Goal: Task Accomplishment & Management: Use online tool/utility

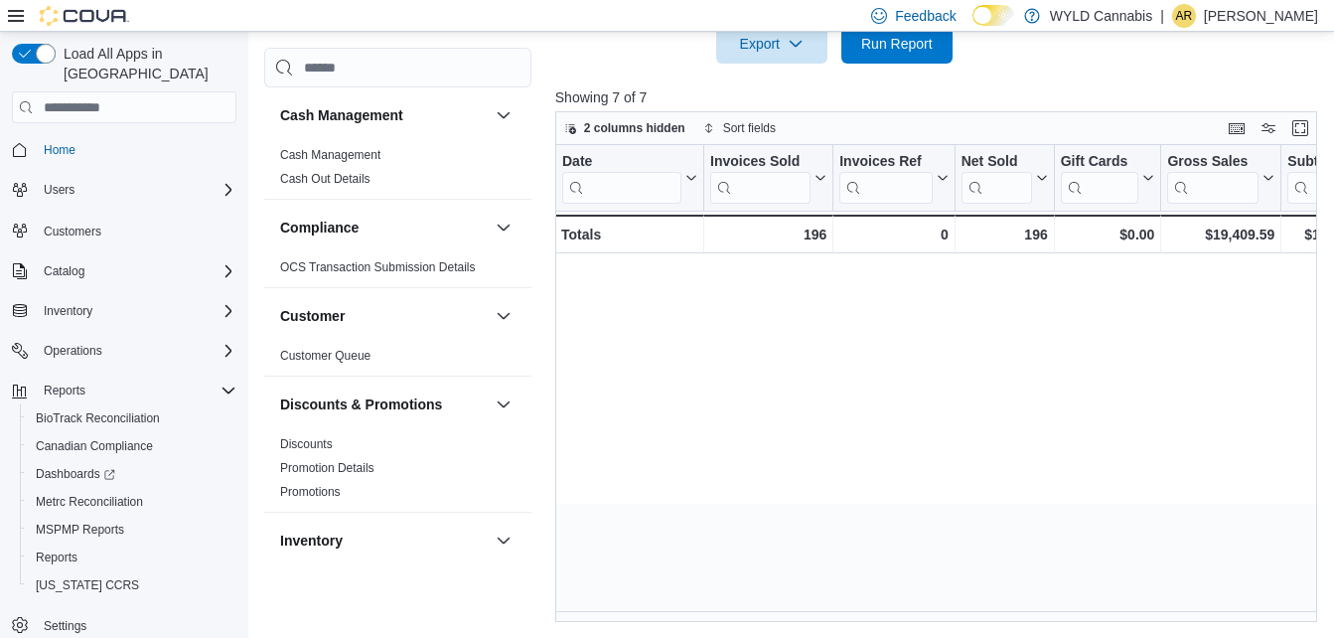
scroll to position [0, 1675]
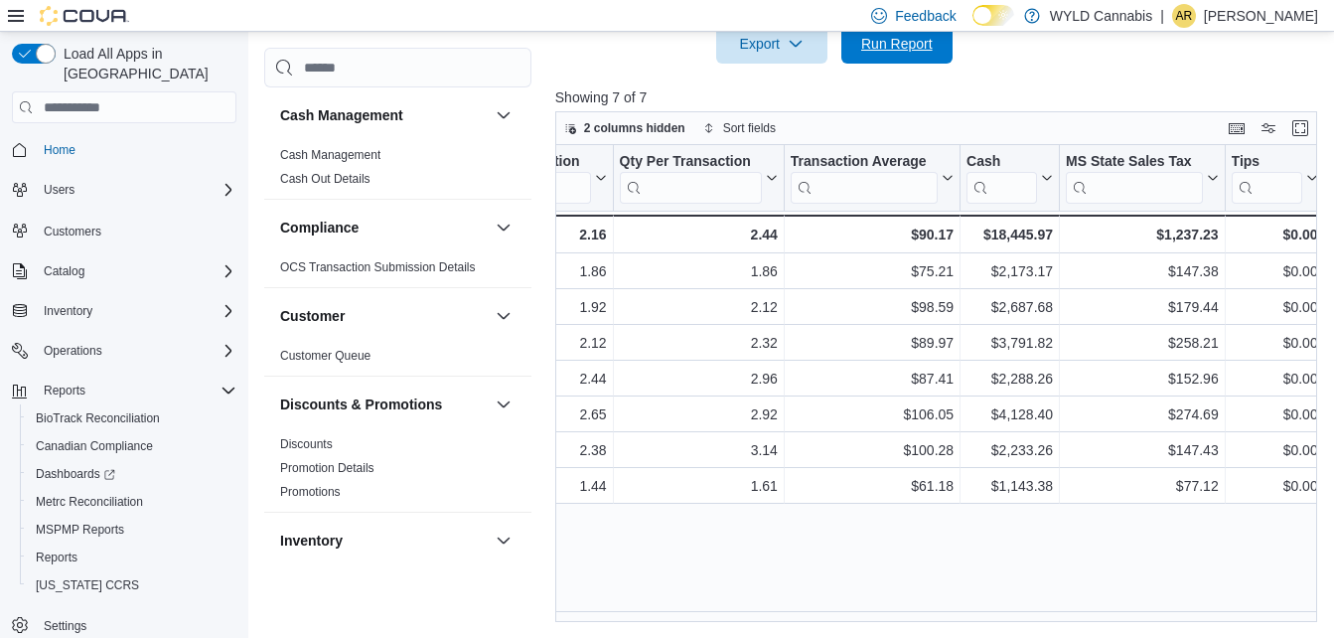
drag, startPoint x: 937, startPoint y: 43, endPoint x: 962, endPoint y: 118, distance: 79.5
click at [937, 43] on span "Run Report" at bounding box center [896, 44] width 87 height 40
click at [874, 53] on span "Run Report" at bounding box center [897, 44] width 72 height 20
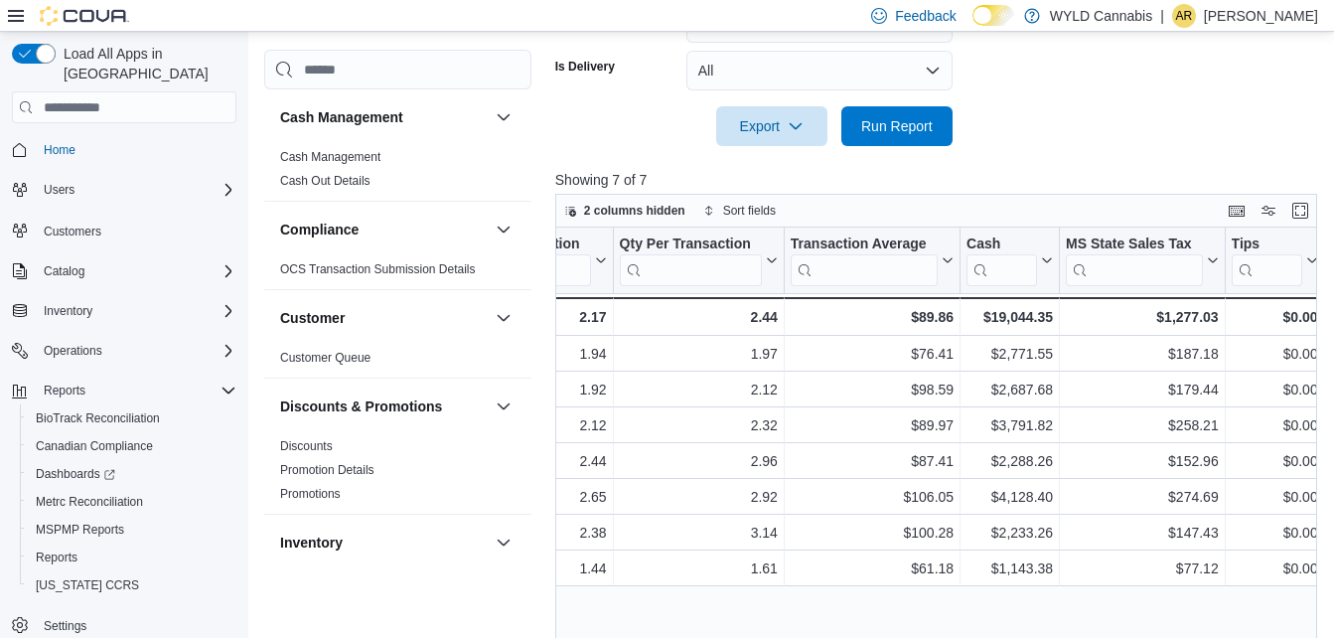
scroll to position [686, 0]
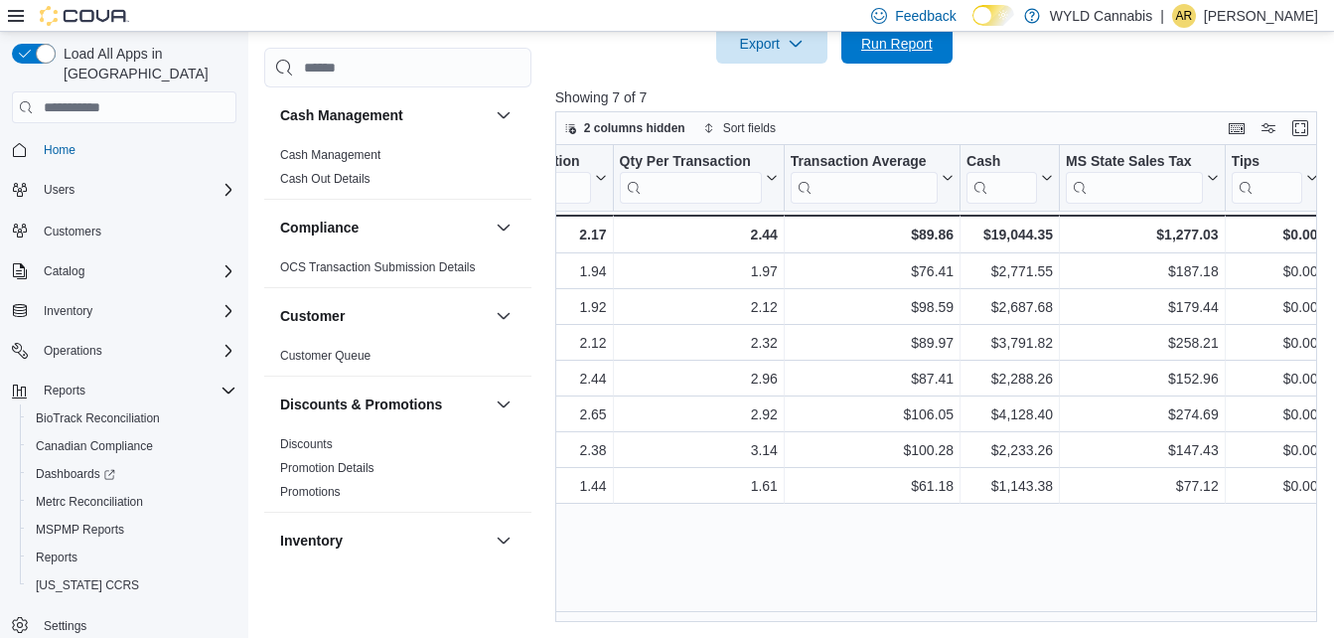
drag, startPoint x: 907, startPoint y: 49, endPoint x: 886, endPoint y: 116, distance: 70.7
click at [907, 47] on span "Run Report" at bounding box center [897, 44] width 72 height 20
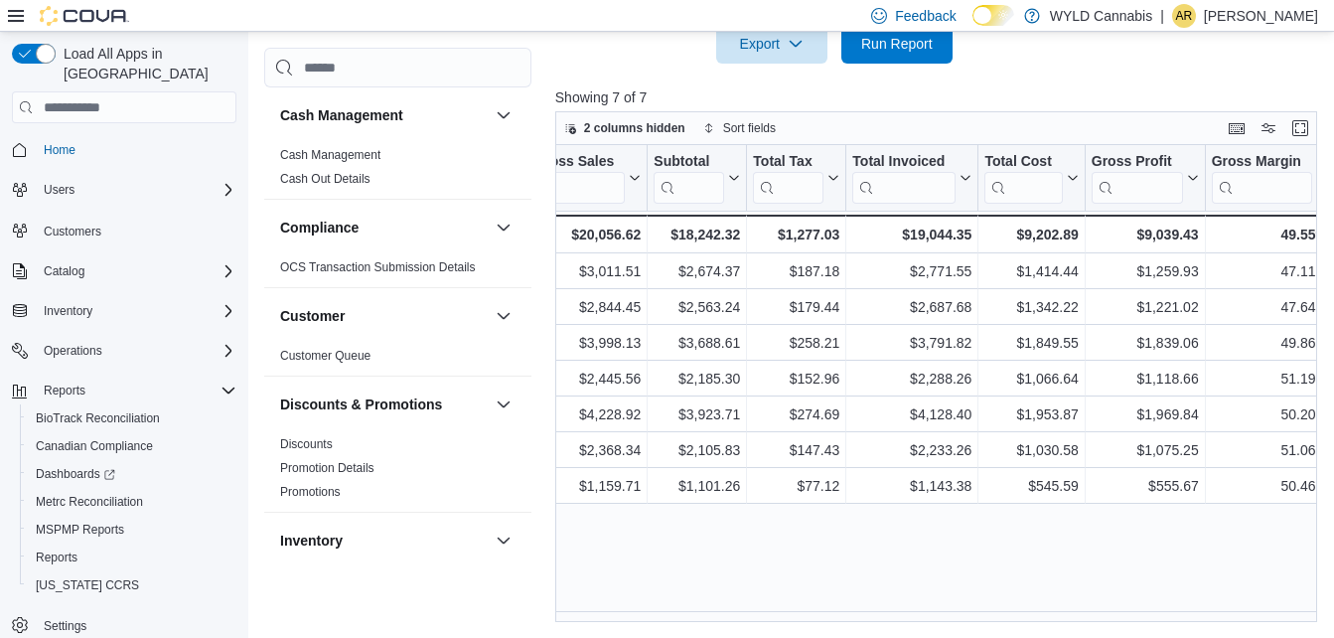
scroll to position [0, 1675]
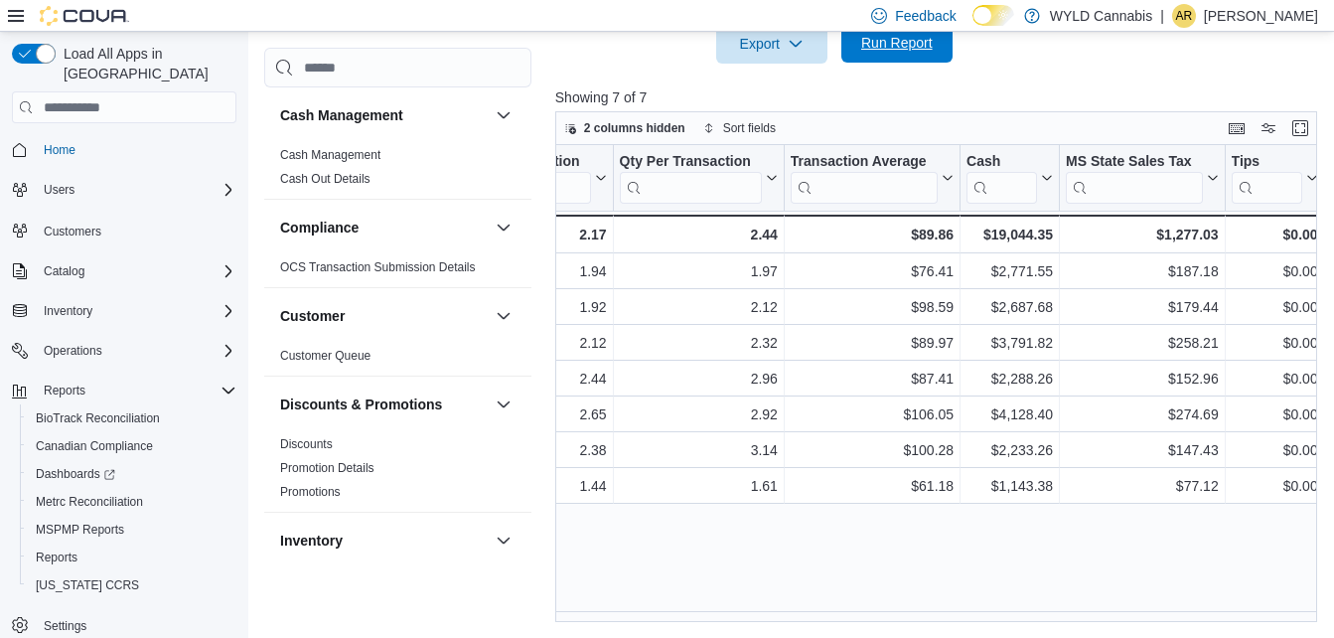
click at [875, 46] on span "Run Report" at bounding box center [897, 43] width 72 height 20
click at [892, 55] on span "Run Report" at bounding box center [896, 43] width 87 height 40
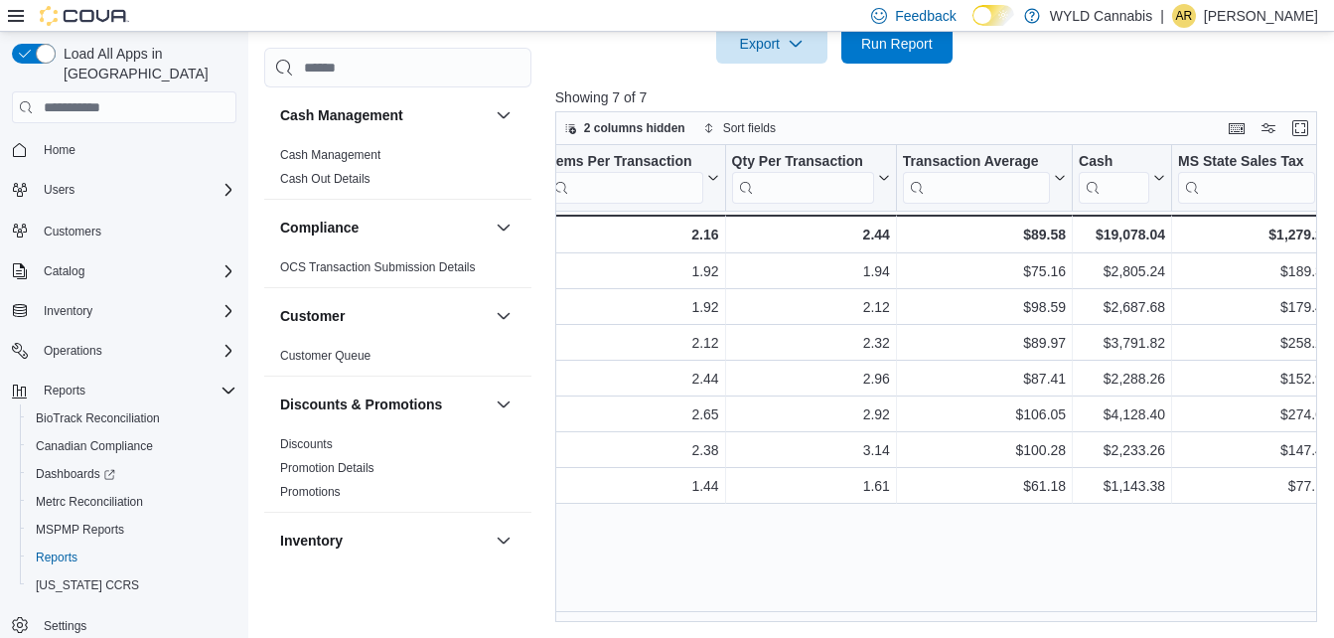
scroll to position [0, 1675]
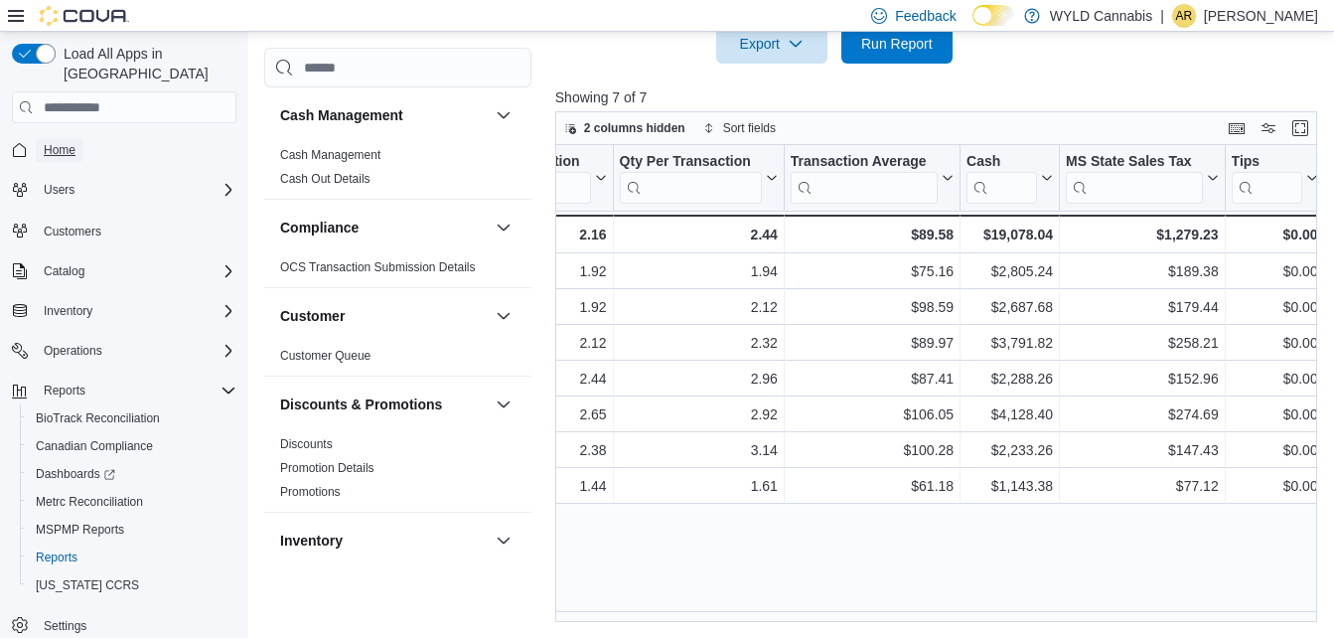
click at [56, 142] on span "Home" at bounding box center [60, 150] width 32 height 16
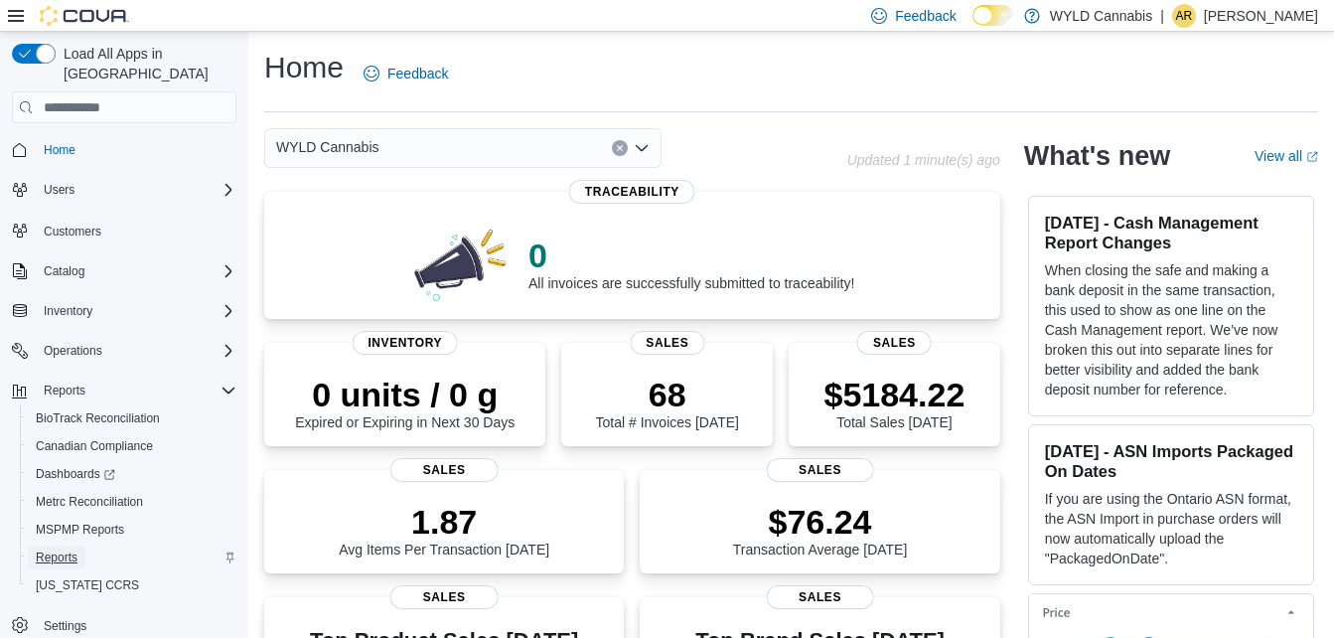
click at [78, 545] on link "Reports" at bounding box center [57, 557] width 58 height 24
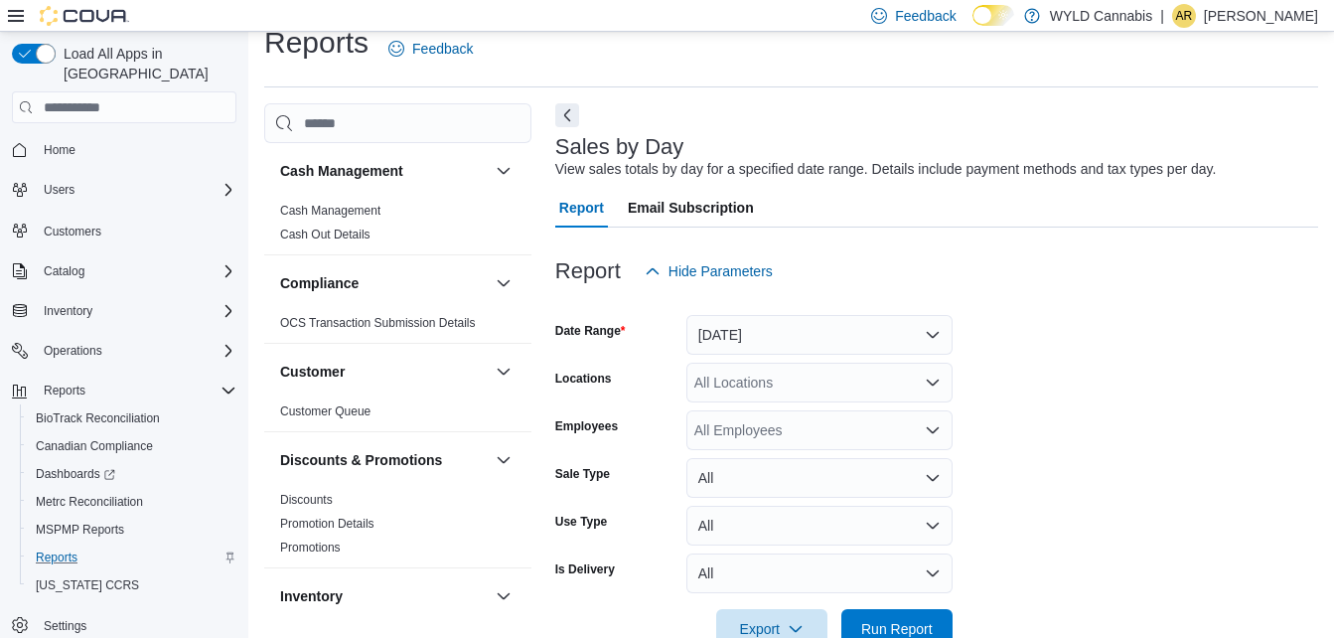
scroll to position [46, 0]
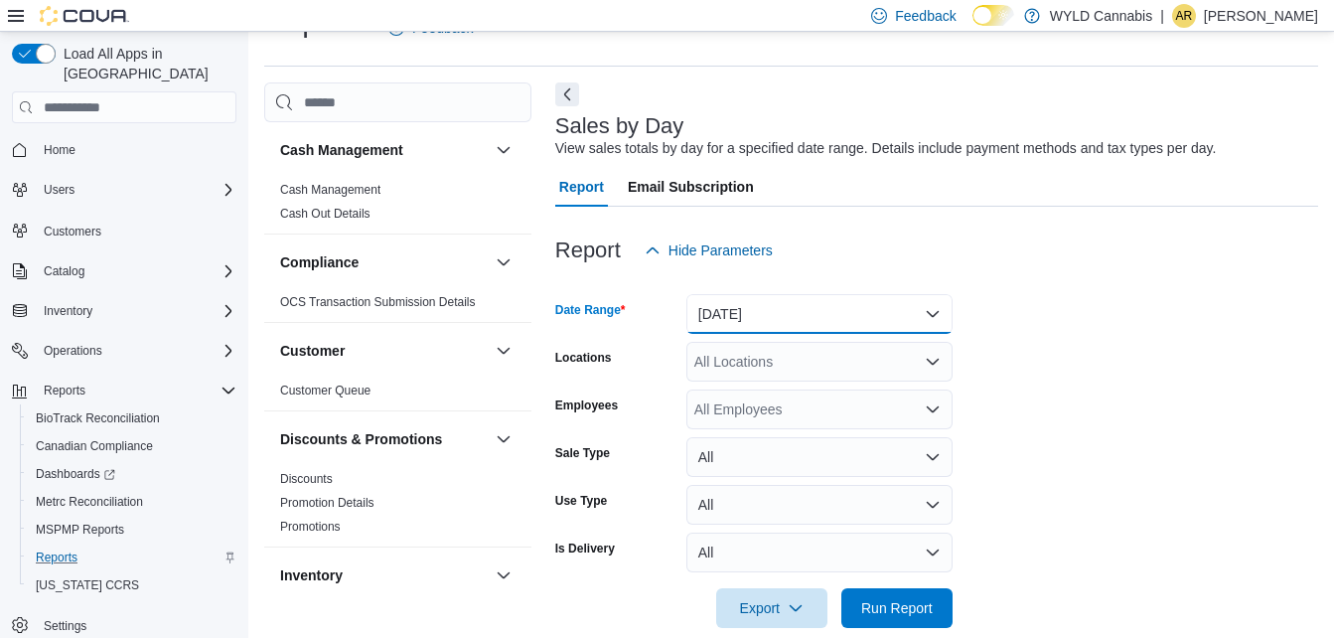
click at [862, 313] on button "Yesterday" at bounding box center [820, 314] width 266 height 40
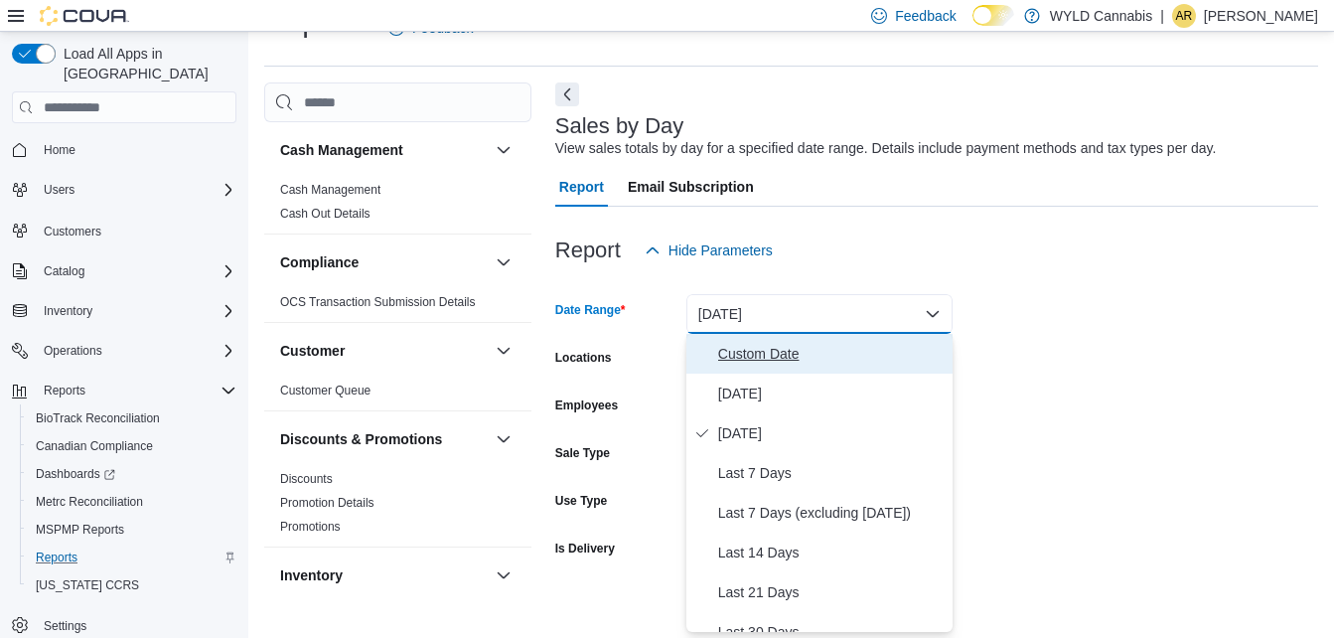
click at [764, 360] on span "Custom Date" at bounding box center [831, 354] width 227 height 24
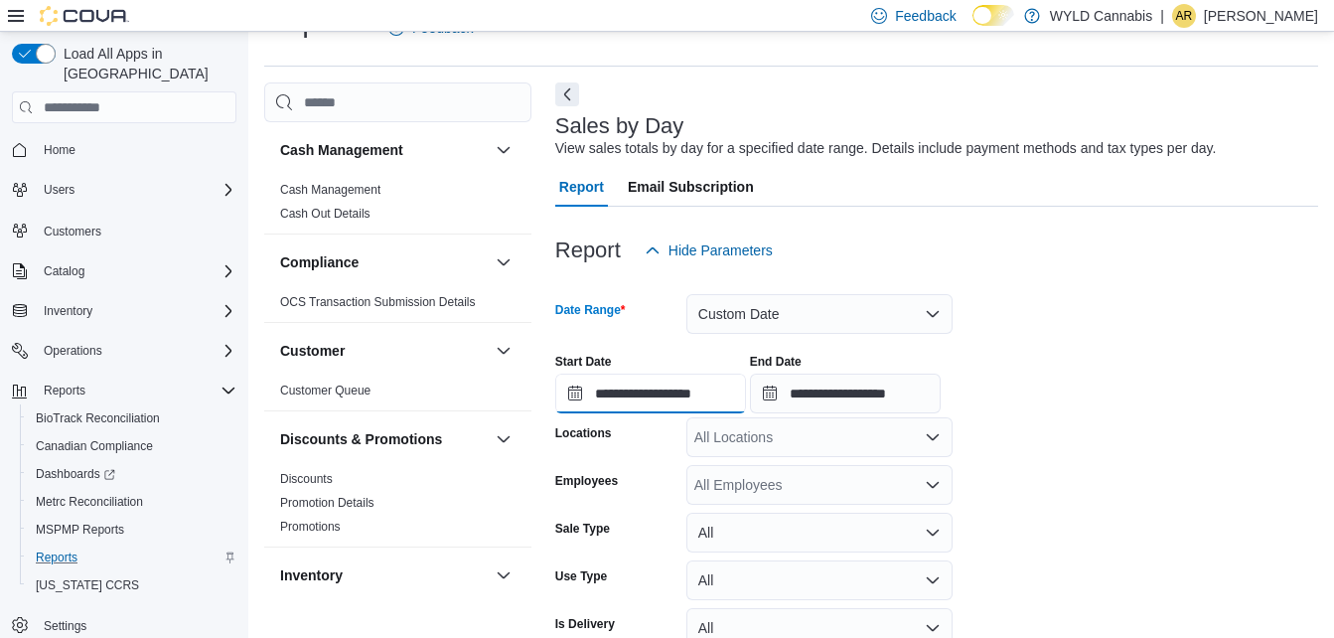
click at [746, 402] on input "**********" at bounding box center [650, 394] width 191 height 40
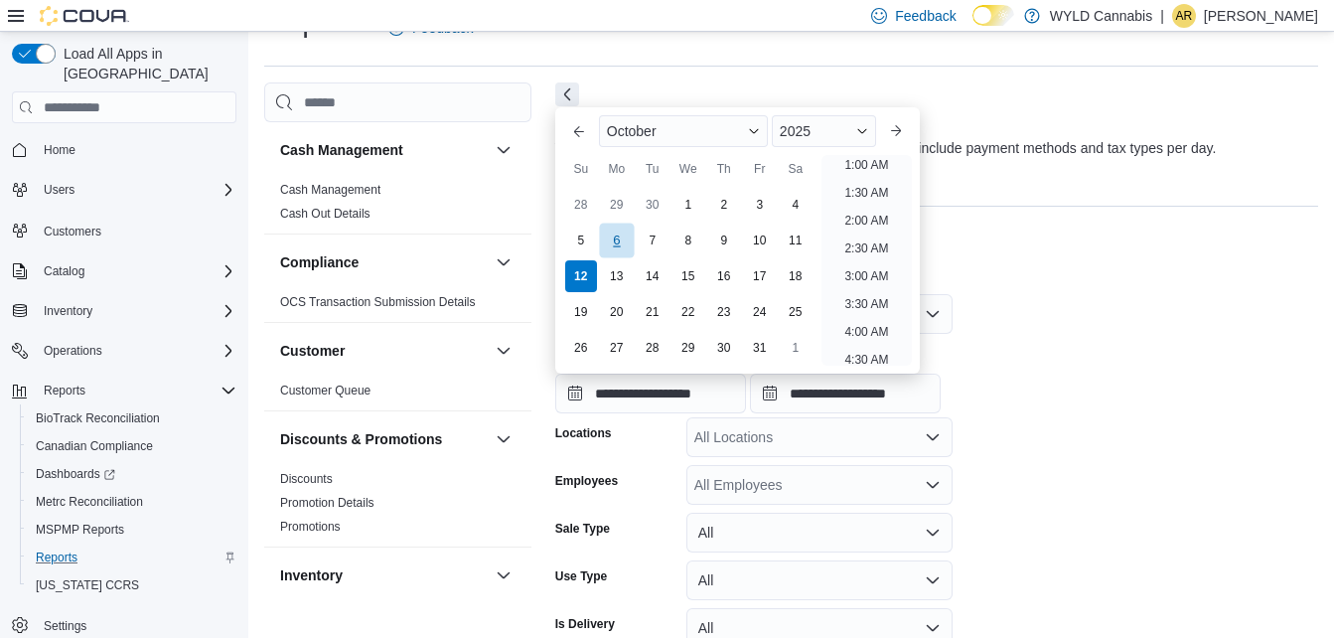
click at [608, 243] on div "6" at bounding box center [616, 240] width 35 height 35
type input "**********"
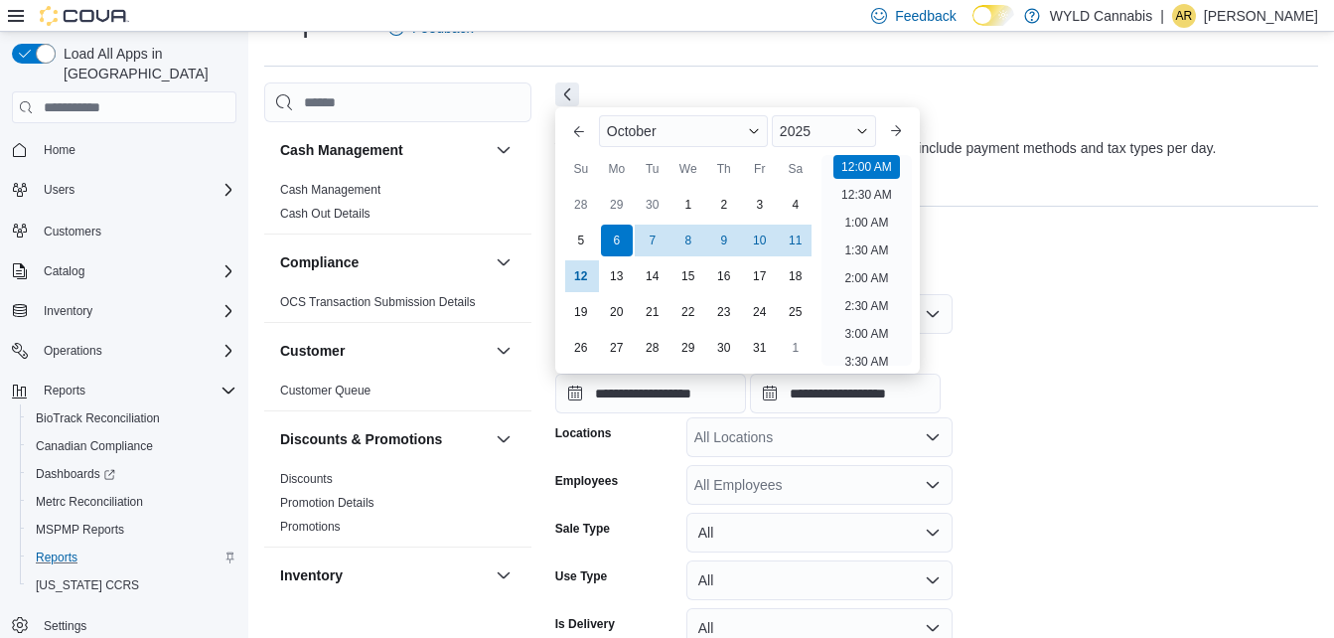
click at [993, 356] on div "**********" at bounding box center [936, 376] width 763 height 76
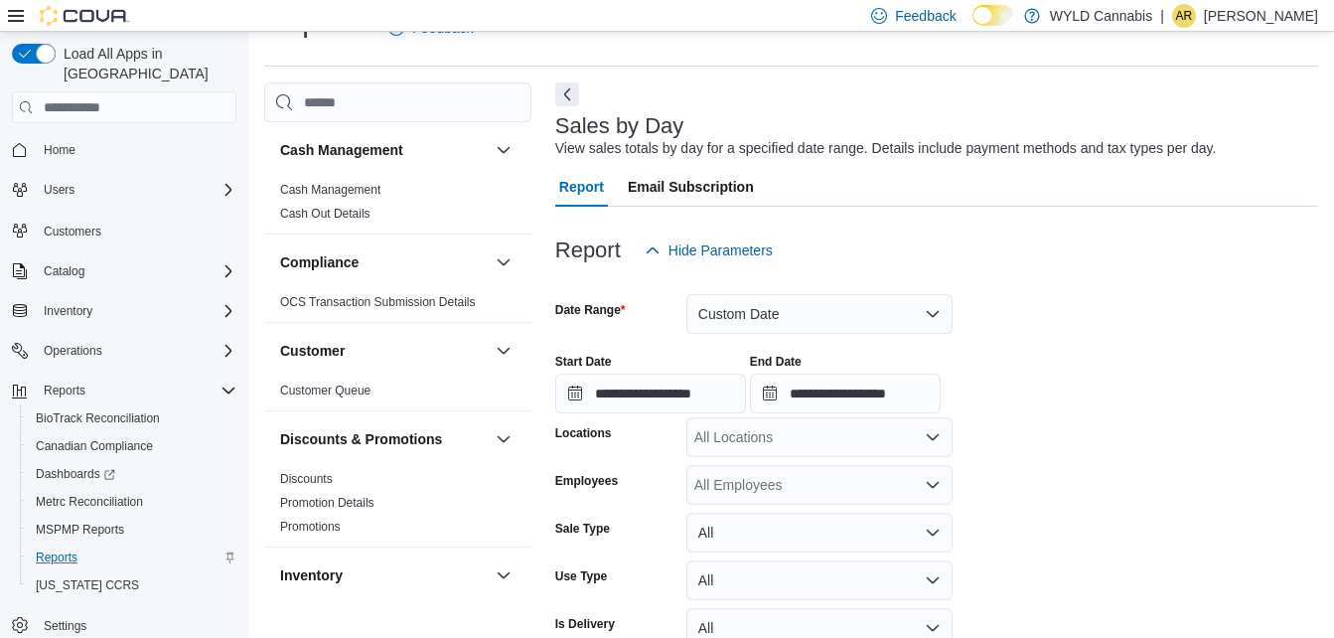
click at [896, 438] on div "All Locations" at bounding box center [820, 437] width 266 height 40
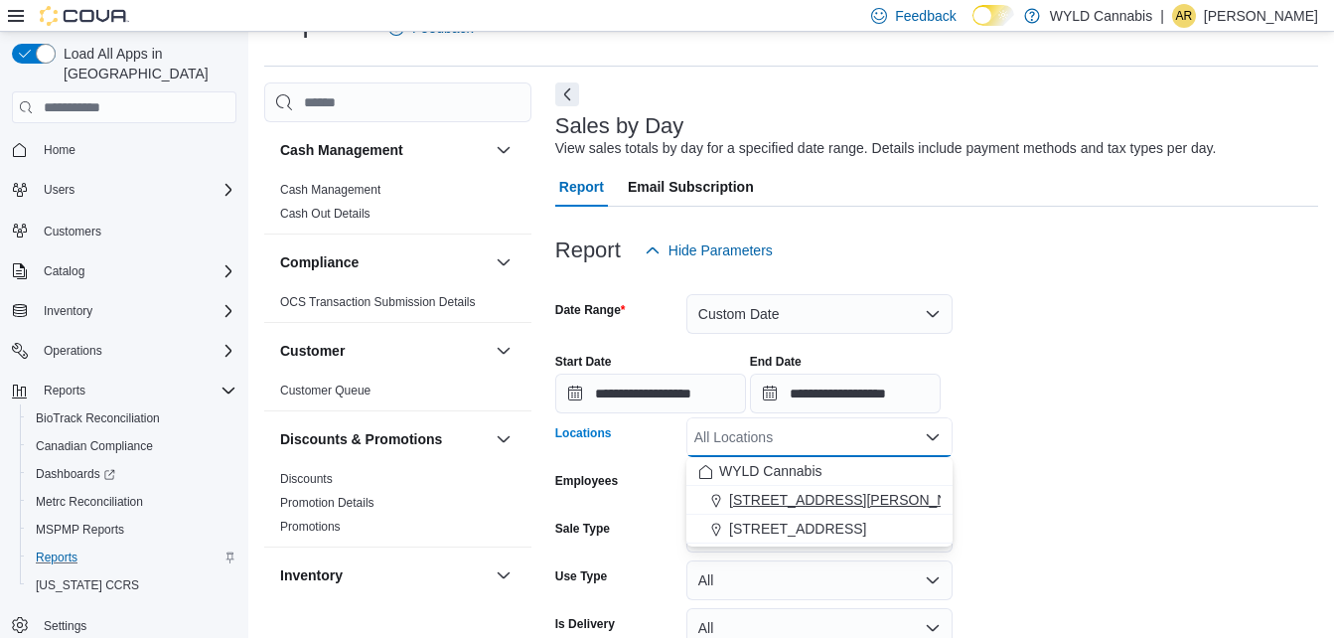
click at [771, 506] on span "1415 Goodman Road" at bounding box center [855, 500] width 252 height 20
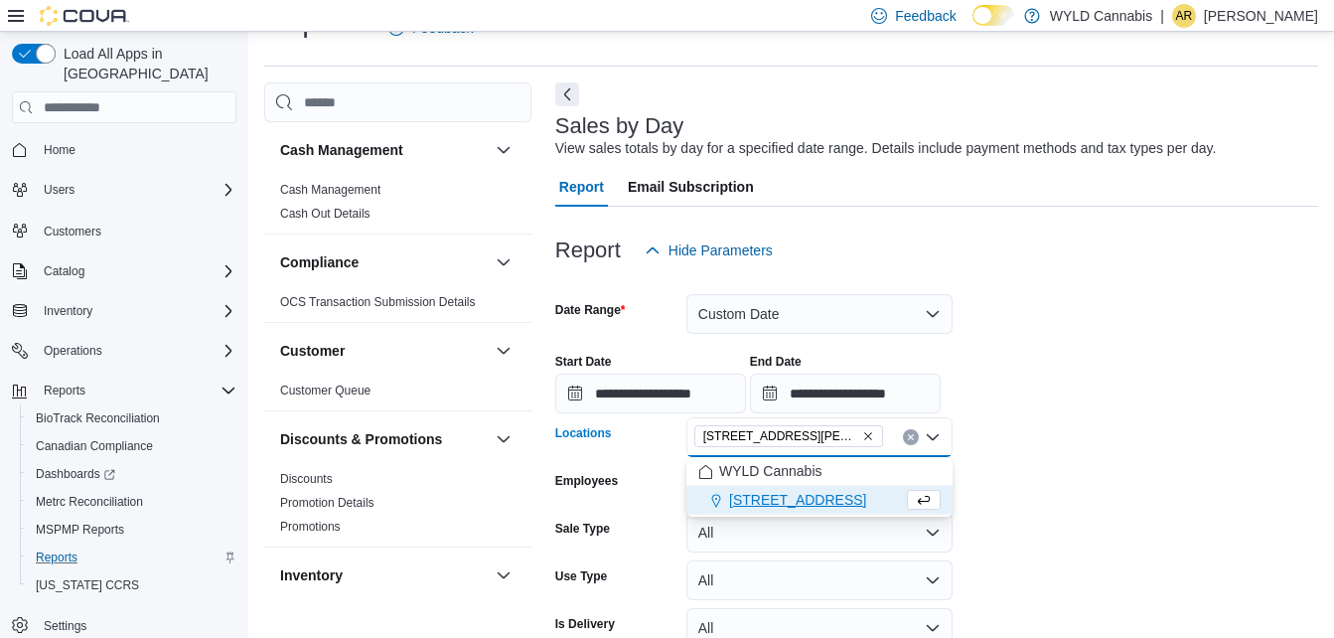
drag, startPoint x: 1088, startPoint y: 482, endPoint x: 1077, endPoint y: 489, distance: 13.0
click at [1088, 484] on form "**********" at bounding box center [936, 486] width 763 height 433
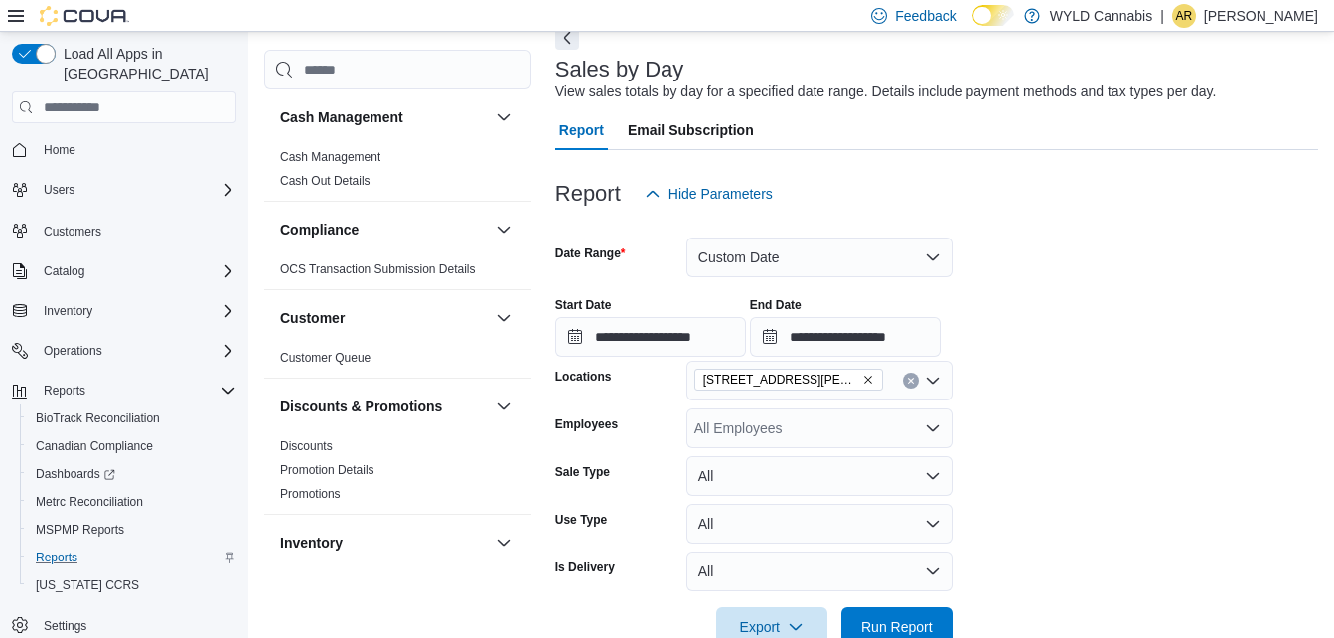
scroll to position [151, 0]
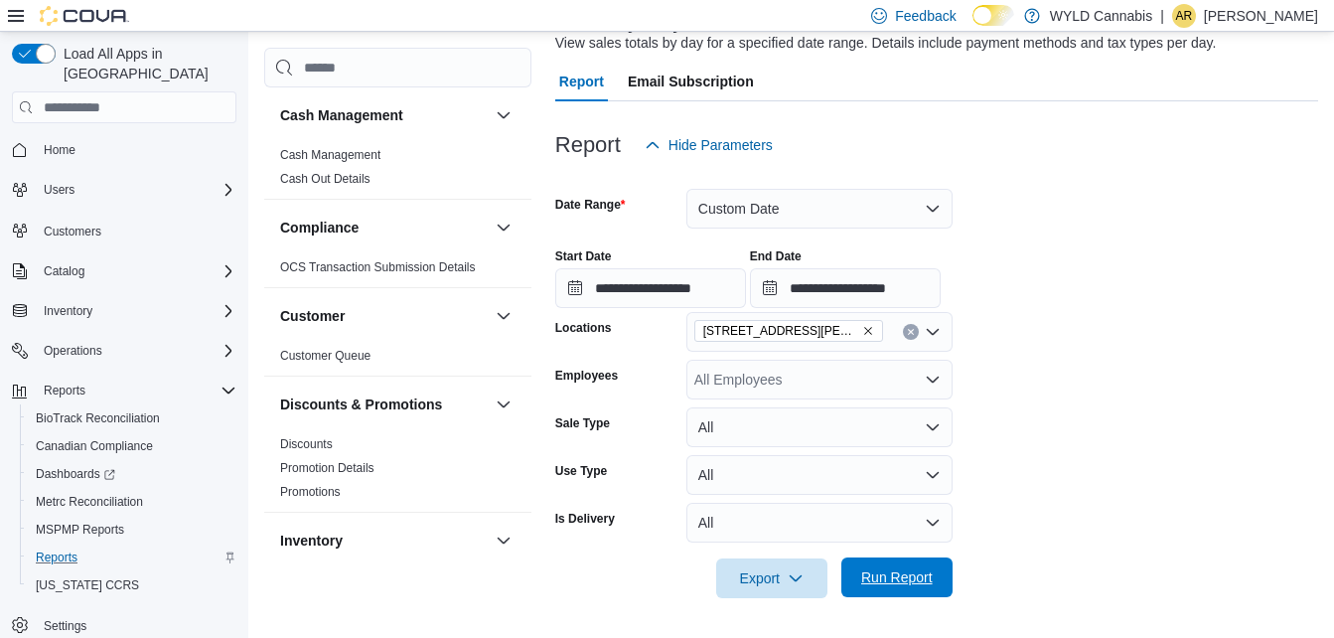
click at [918, 566] on span "Run Report" at bounding box center [896, 577] width 87 height 40
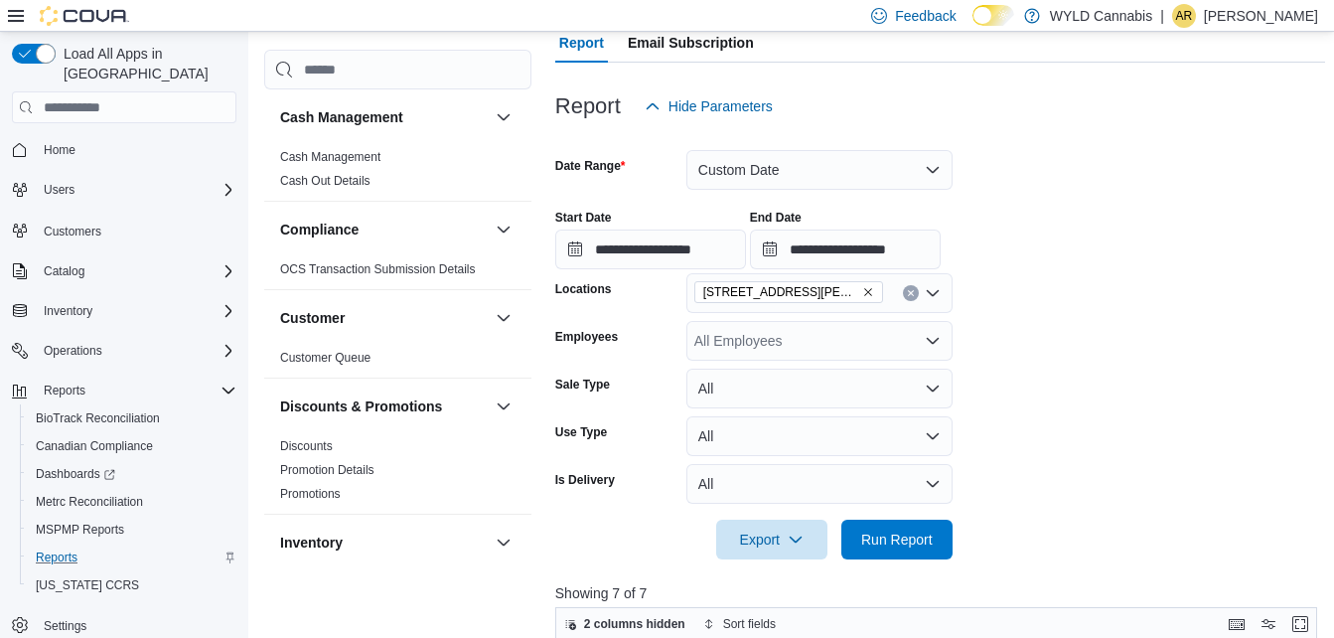
scroll to position [189, 0]
click at [908, 299] on button "Clear input" at bounding box center [911, 294] width 16 height 16
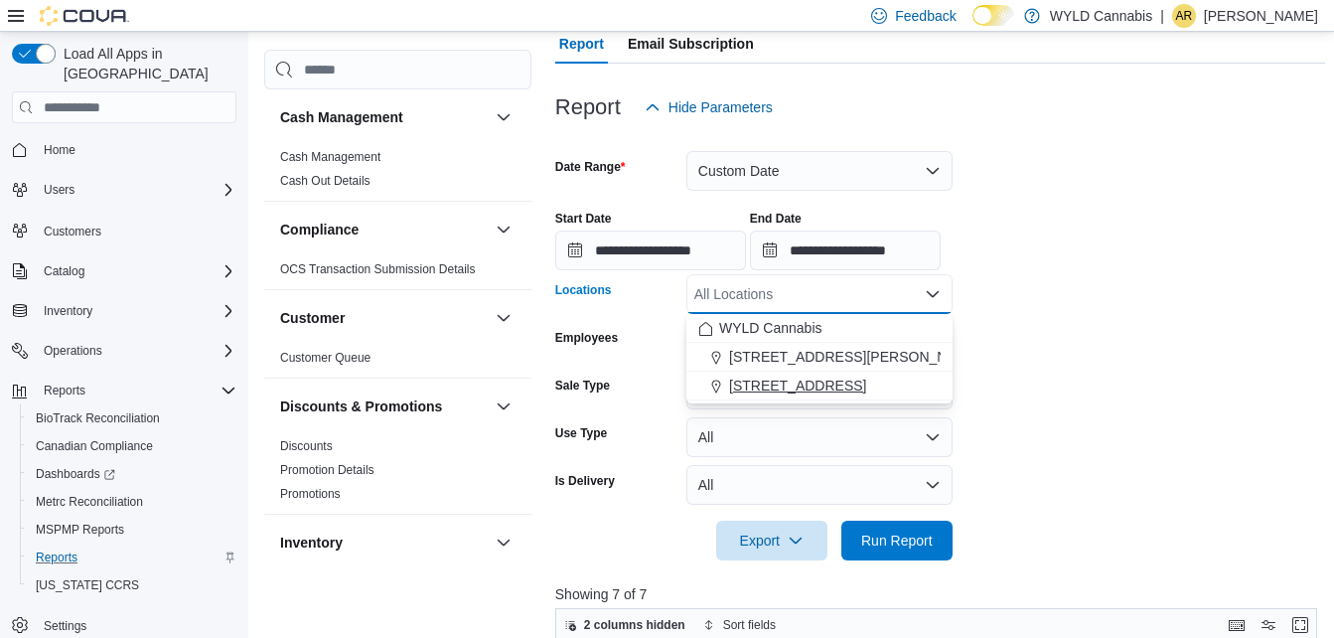
click at [817, 393] on span "[STREET_ADDRESS]" at bounding box center [797, 386] width 137 height 20
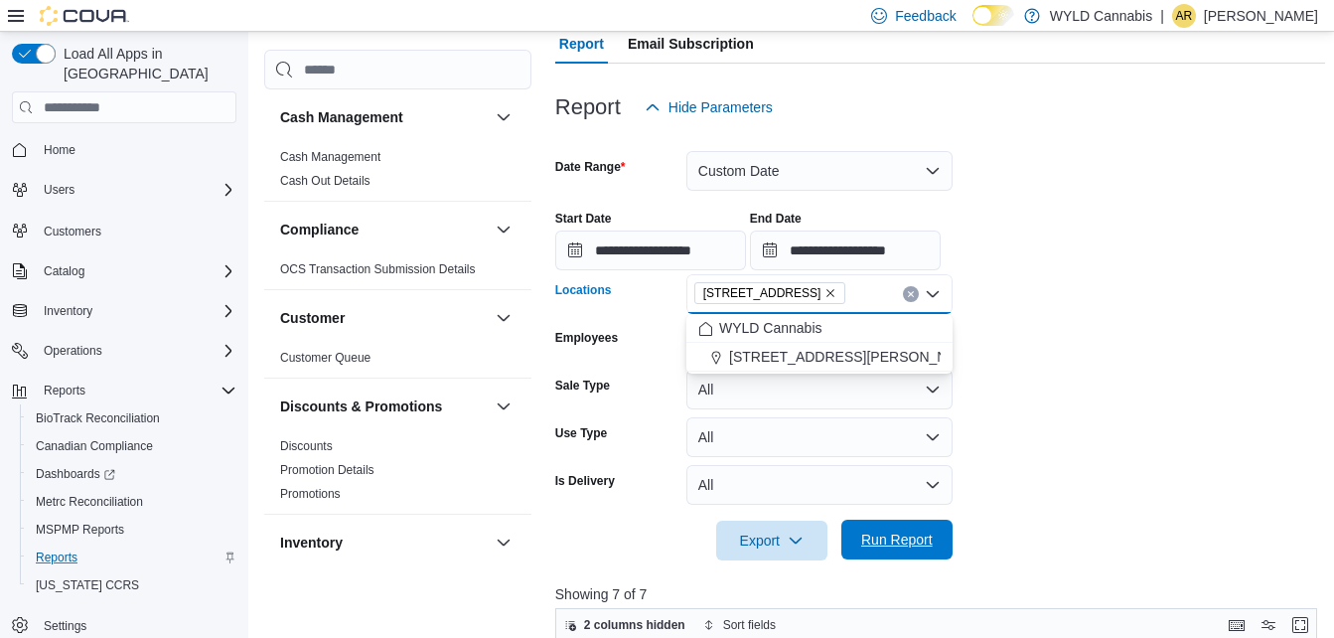
click at [874, 533] on span "Run Report" at bounding box center [897, 540] width 72 height 20
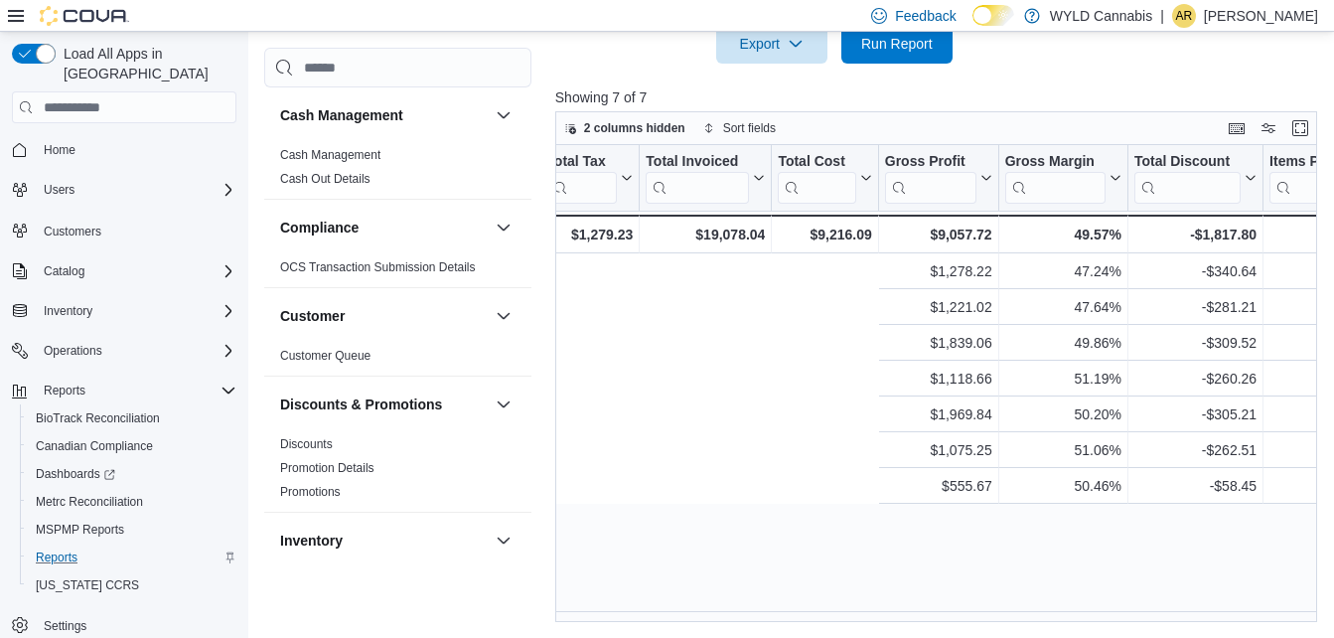
scroll to position [0, 1675]
